Goal: Task Accomplishment & Management: Use online tool/utility

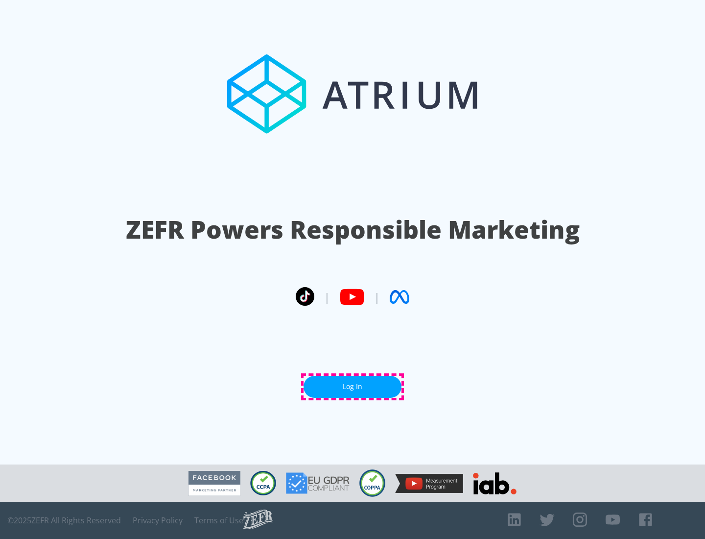
click at [353, 386] on link "Log In" at bounding box center [353, 387] width 98 height 22
